Goal: Transaction & Acquisition: Purchase product/service

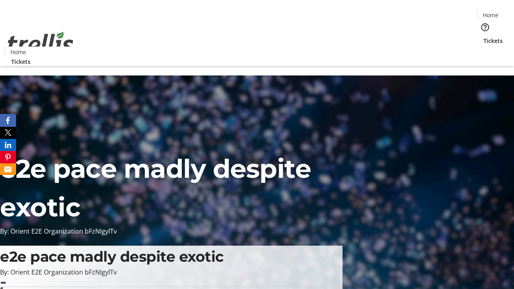
click at [483, 37] on span "Tickets" at bounding box center [492, 41] width 19 height 8
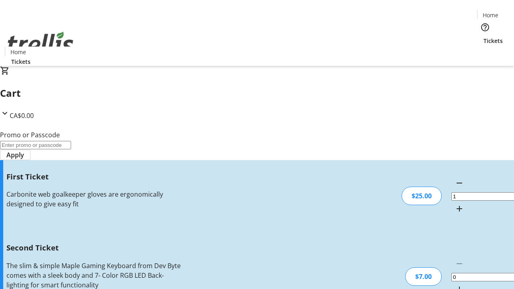
click at [454, 284] on mat-icon "Increment by one" at bounding box center [459, 289] width 10 height 10
type input "2"
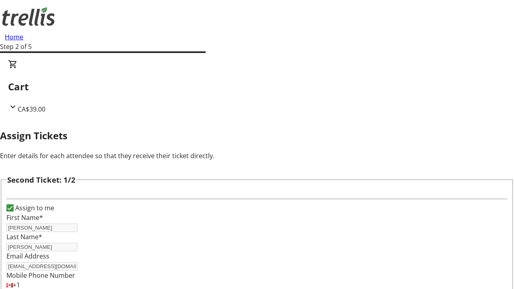
type input "[PERSON_NAME][EMAIL_ADDRESS][DOMAIN_NAME]"
